Goal: Find specific page/section: Find specific page/section

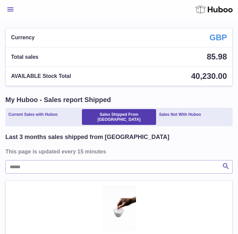
click at [9, 8] on span "Menu" at bounding box center [10, 9] width 6 height 4
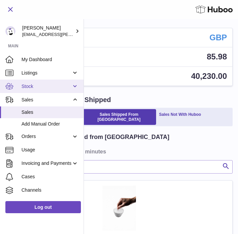
click at [28, 88] on span "Stock" at bounding box center [46, 86] width 50 height 6
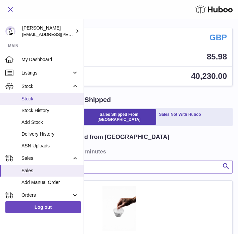
click at [28, 98] on span "Stock" at bounding box center [49, 98] width 57 height 6
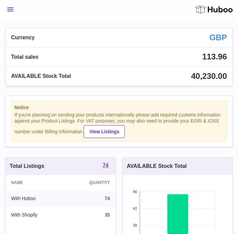
scroll to position [105, 109]
click at [12, 9] on span "Menu" at bounding box center [10, 9] width 6 height 4
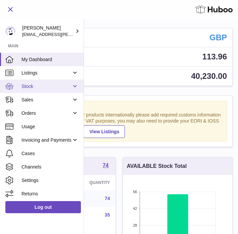
click at [27, 91] on link "Stock" at bounding box center [41, 85] width 83 height 13
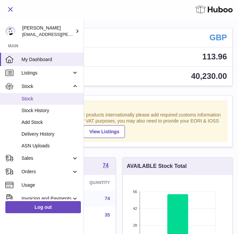
click at [27, 101] on span "Stock" at bounding box center [49, 98] width 57 height 6
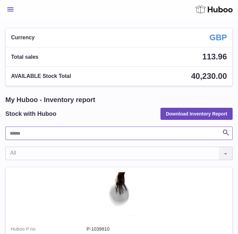
click at [30, 136] on input "text" at bounding box center [118, 132] width 227 height 13
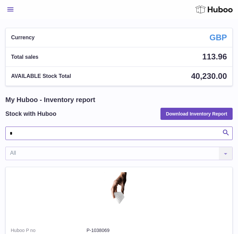
click at [31, 132] on input "*" at bounding box center [118, 132] width 227 height 13
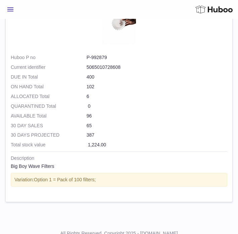
scroll to position [612, 0]
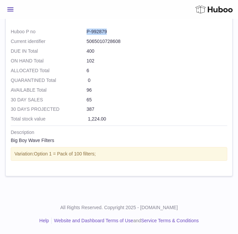
drag, startPoint x: 84, startPoint y: 32, endPoint x: 110, endPoint y: 33, distance: 25.5
click at [110, 33] on dl "Huboo P no P-992879 Current identifier 5065010728608" at bounding box center [119, 37] width 216 height 19
copy dl "P-992879"
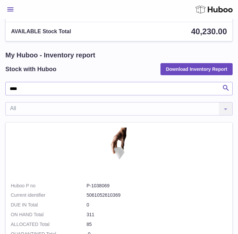
scroll to position [24, 0]
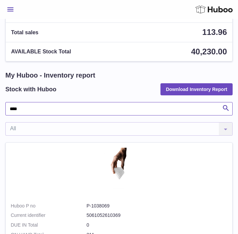
click at [34, 107] on input "****" at bounding box center [118, 108] width 227 height 13
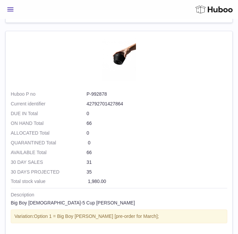
scroll to position [352, 0]
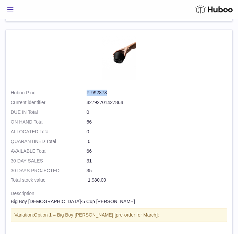
drag, startPoint x: 83, startPoint y: 91, endPoint x: 109, endPoint y: 92, distance: 25.8
click at [109, 92] on dl "Huboo P no P-992878 Current identifier 42792701427864" at bounding box center [119, 98] width 216 height 19
copy dl "P-992878"
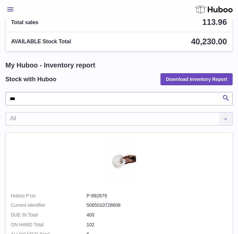
scroll to position [0, 0]
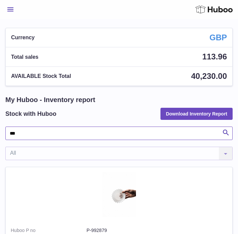
click at [24, 132] on input "***" at bounding box center [118, 132] width 227 height 13
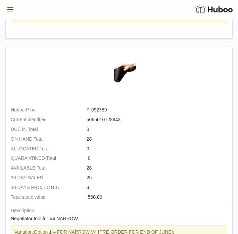
scroll to position [1175, 0]
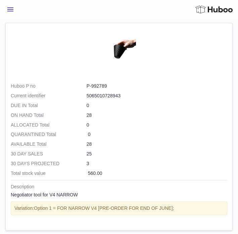
type input "****"
drag, startPoint x: 86, startPoint y: 84, endPoint x: 119, endPoint y: 84, distance: 32.8
click at [119, 84] on dl "Huboo P no P-992789 Current identifier 5065010728943" at bounding box center [119, 92] width 216 height 19
copy dl "P-992789"
